Goal: Find specific page/section: Find specific page/section

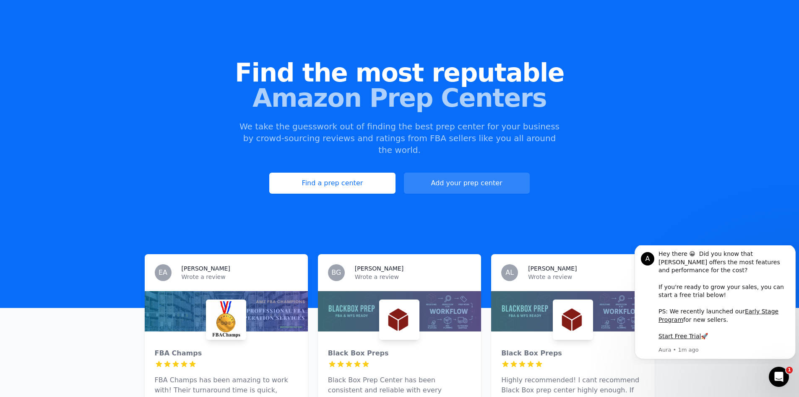
scroll to position [42, 0]
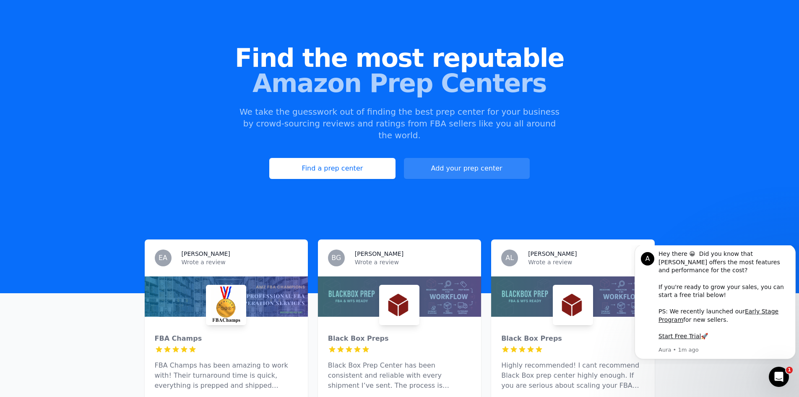
click at [586, 165] on div "Find a prep center Add your prep center" at bounding box center [399, 168] width 773 height 21
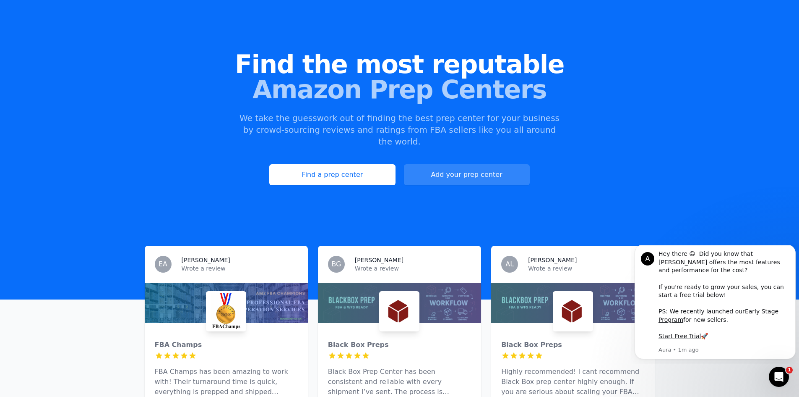
scroll to position [0, 0]
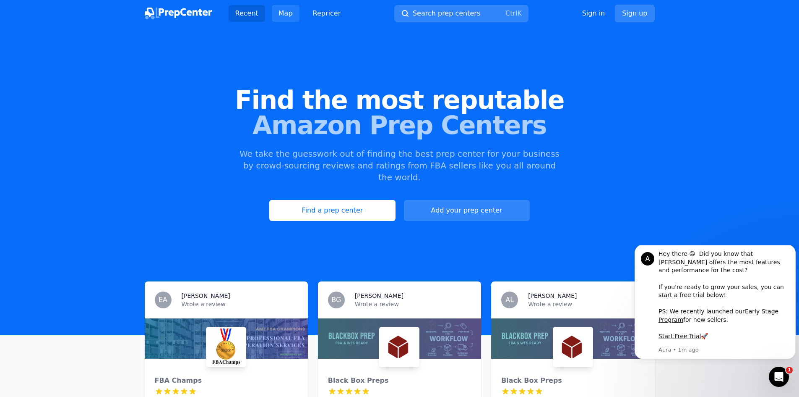
click at [272, 12] on link "Map" at bounding box center [286, 13] width 28 height 17
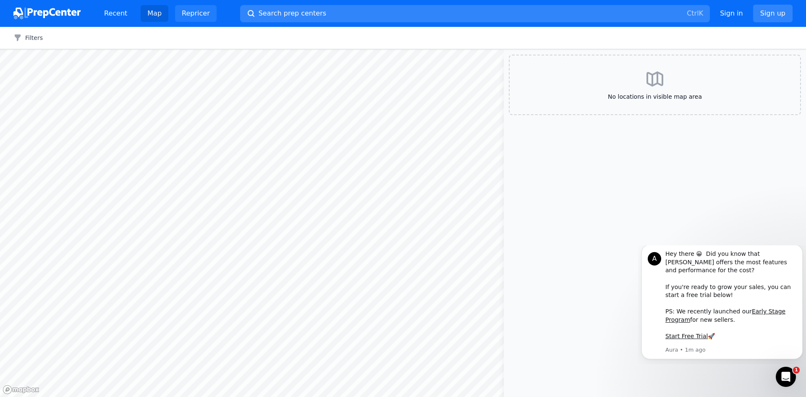
click at [186, 13] on link "Repricer" at bounding box center [196, 13] width 42 height 17
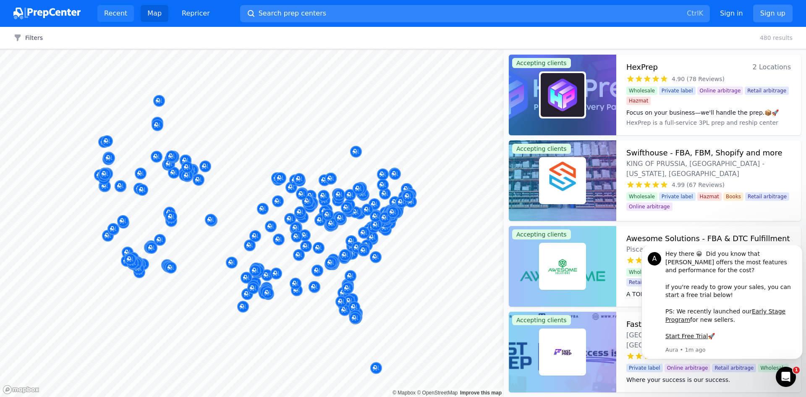
click at [104, 12] on link "Recent" at bounding box center [115, 13] width 37 height 17
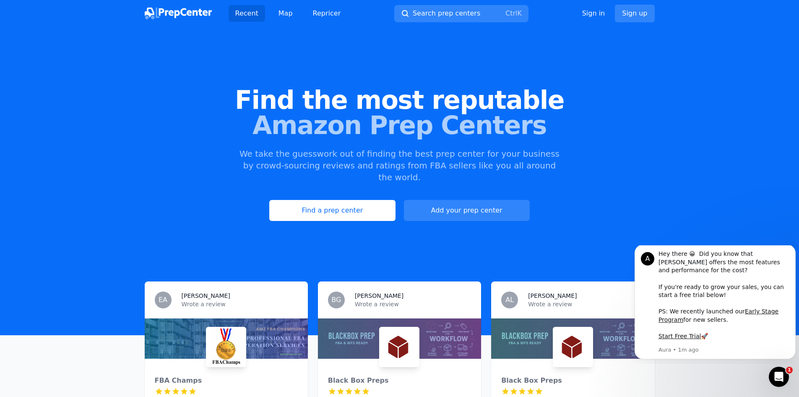
click at [677, 170] on div "Find the most reputable Amazon Prep Centers We take the guesswork out of findin…" at bounding box center [399, 153] width 799 height 227
click at [666, 200] on div "Find a prep center Add your prep center" at bounding box center [399, 210] width 773 height 21
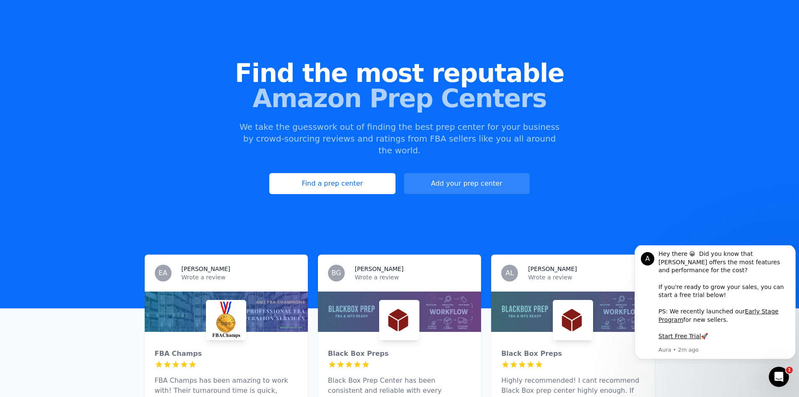
scroll to position [42, 0]
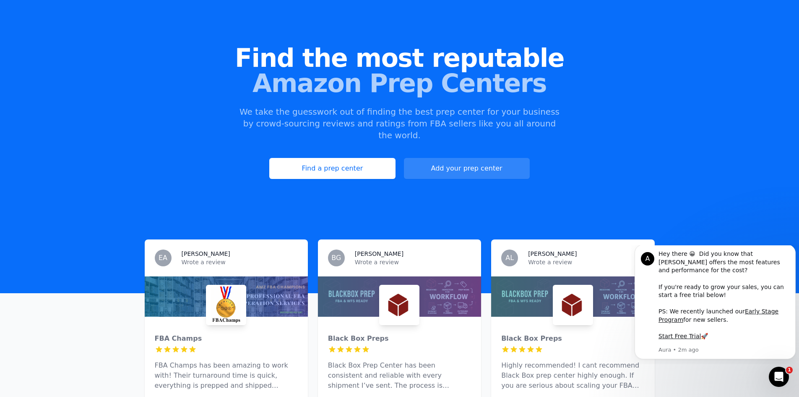
click at [186, 249] on h3 "[PERSON_NAME]" at bounding box center [206, 253] width 49 height 8
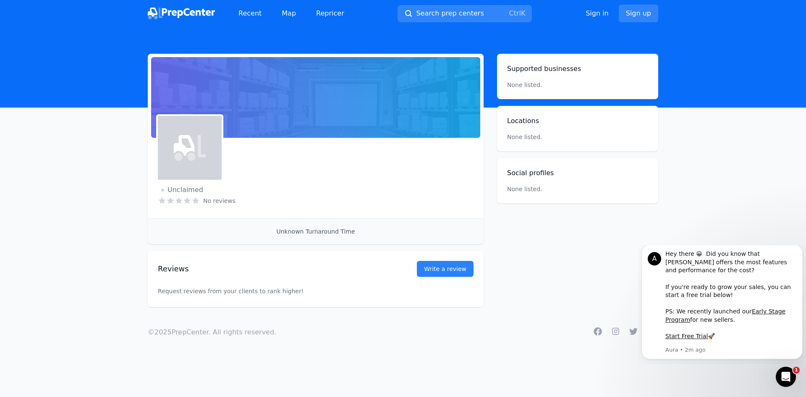
click at [599, 235] on div "Not accepting clients Claim business Unclaimed No reviews Email Visit website U…" at bounding box center [403, 180] width 510 height 253
